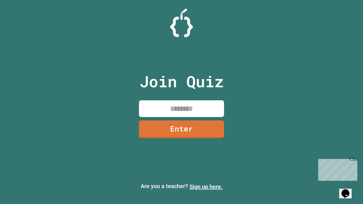
click at [206, 187] on link "Sign up here." at bounding box center [206, 187] width 33 height 7
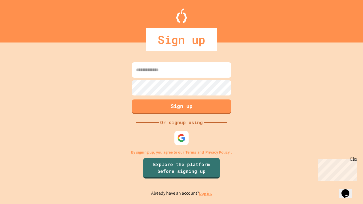
click at [206, 194] on link "Log in." at bounding box center [205, 194] width 13 height 6
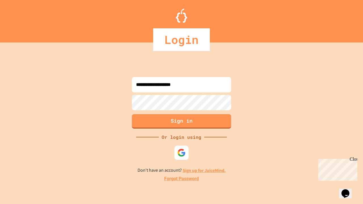
type input "**********"
